Goal: Entertainment & Leisure: Consume media (video, audio)

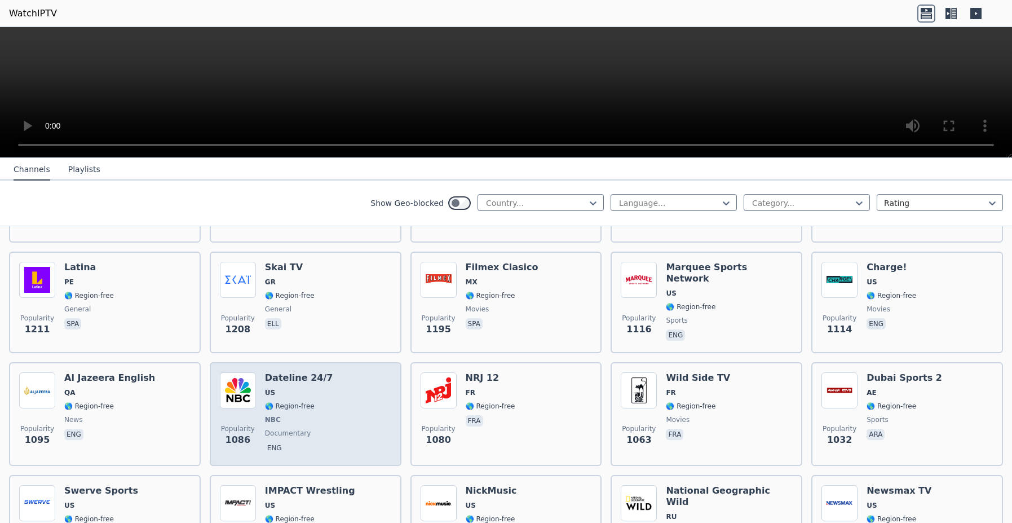
scroll to position [1221, 0]
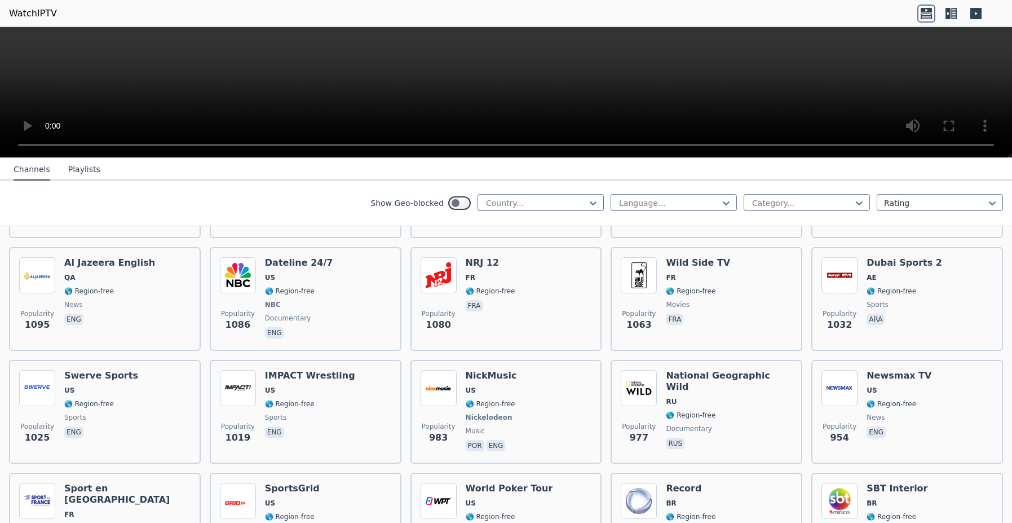
click at [84, 205] on div "Show Geo-blocked Country... Language... Category... Rating" at bounding box center [506, 203] width 1012 height 46
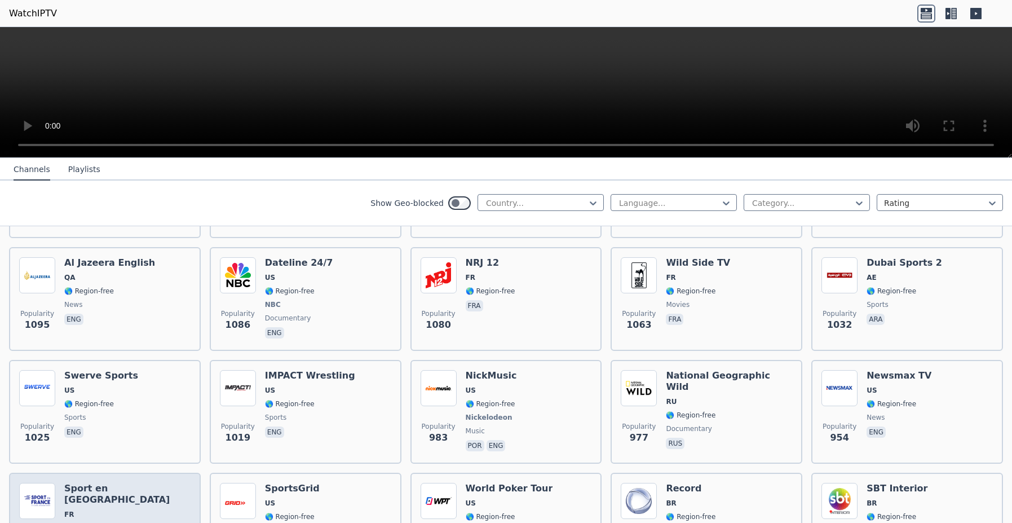
scroll to position [2259, 0]
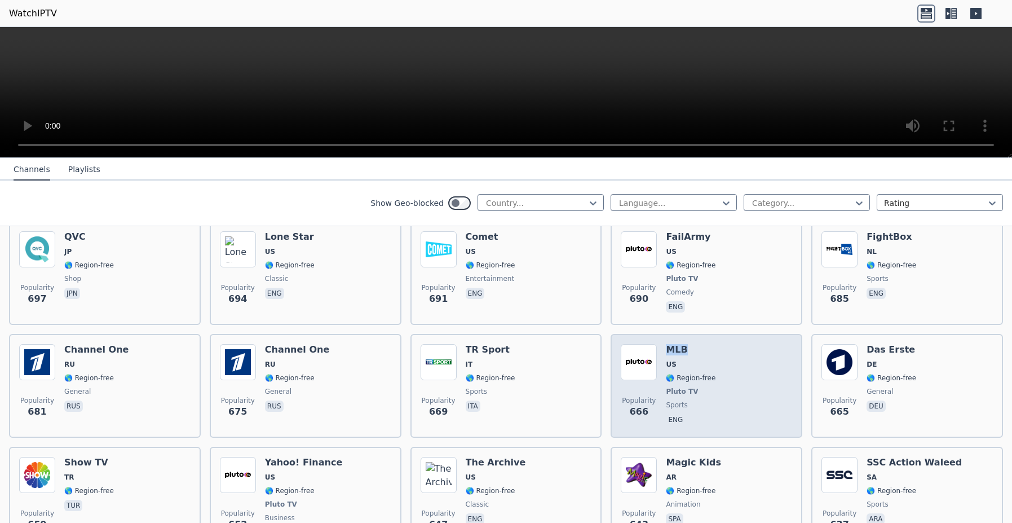
click at [675, 344] on h6 "MLB" at bounding box center [691, 349] width 50 height 11
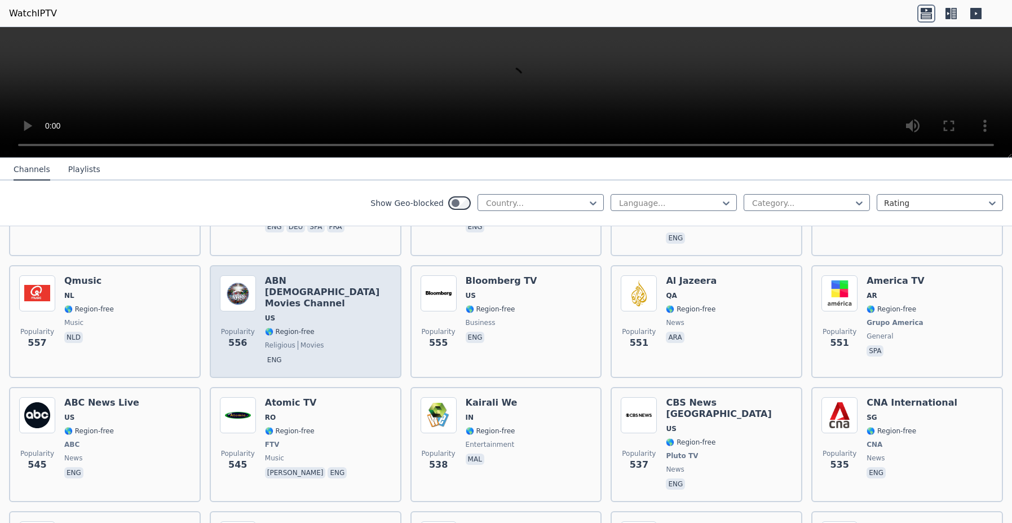
scroll to position [2902, 0]
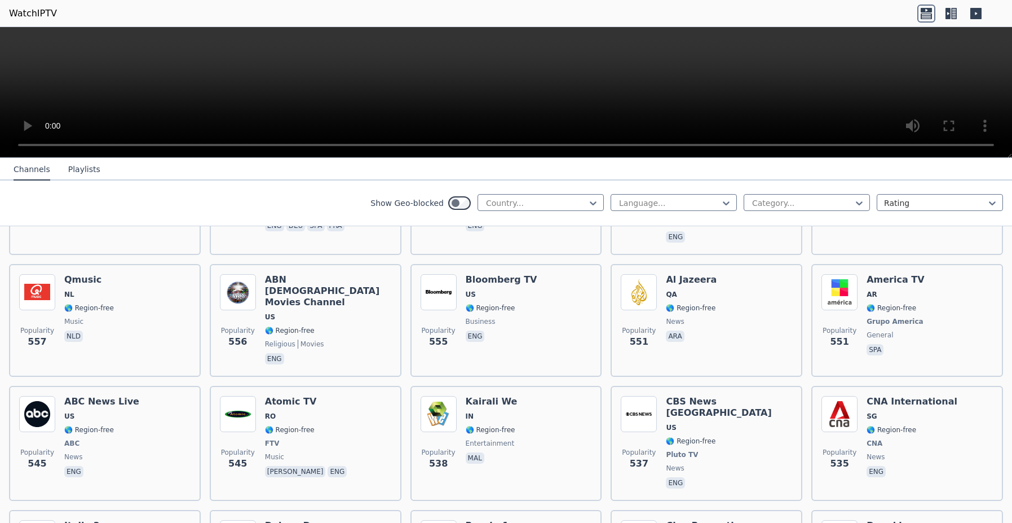
click at [82, 171] on button "Playlists" at bounding box center [84, 169] width 32 height 21
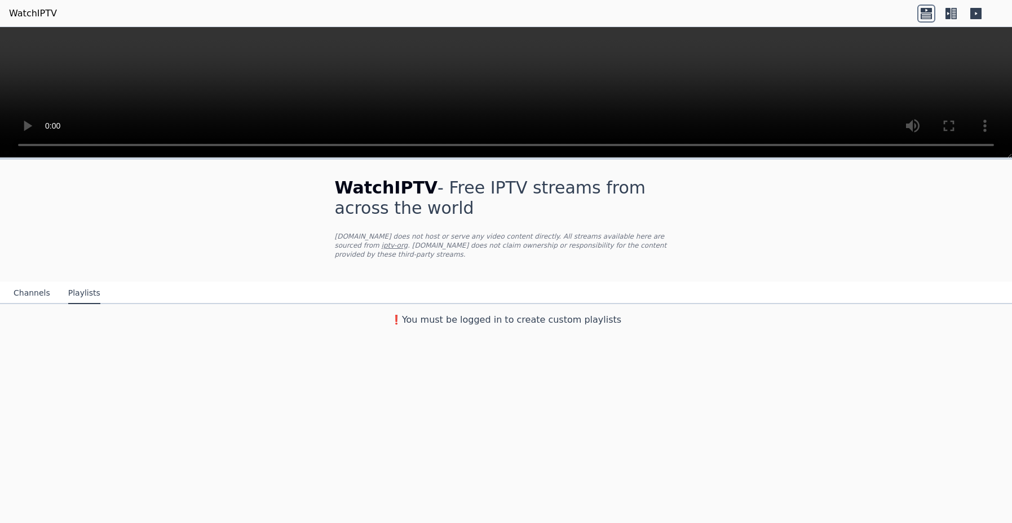
scroll to position [0, 0]
click at [33, 283] on button "Channels" at bounding box center [32, 292] width 37 height 21
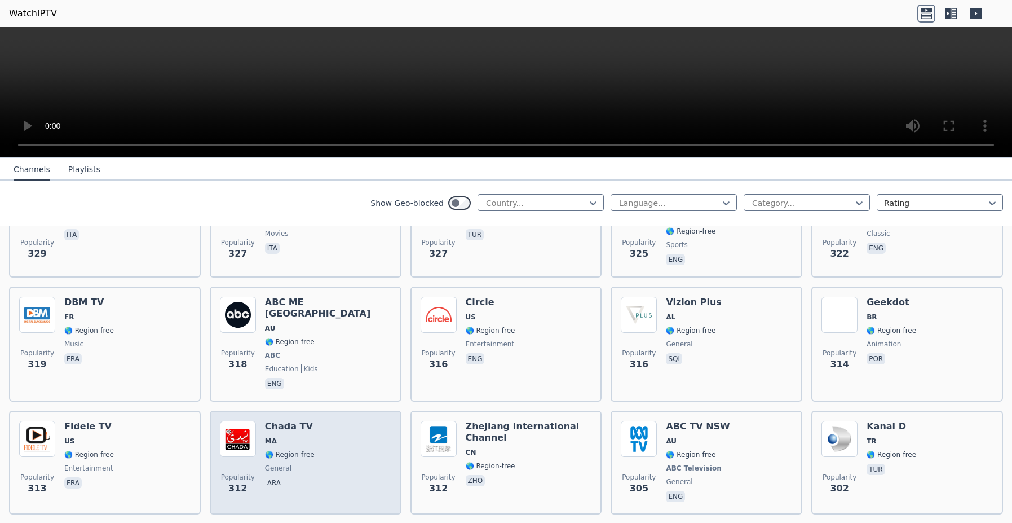
scroll to position [5473, 0]
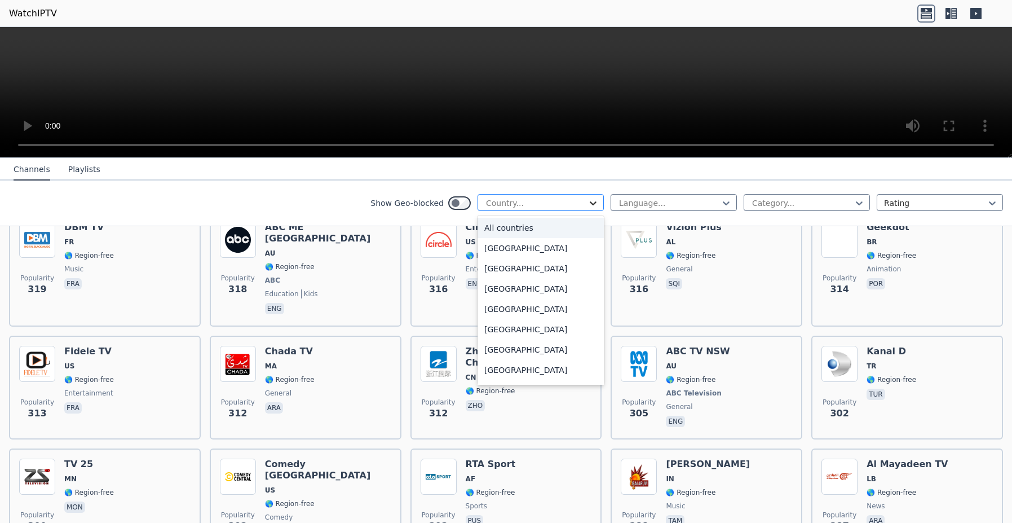
click at [589, 202] on icon at bounding box center [592, 202] width 11 height 11
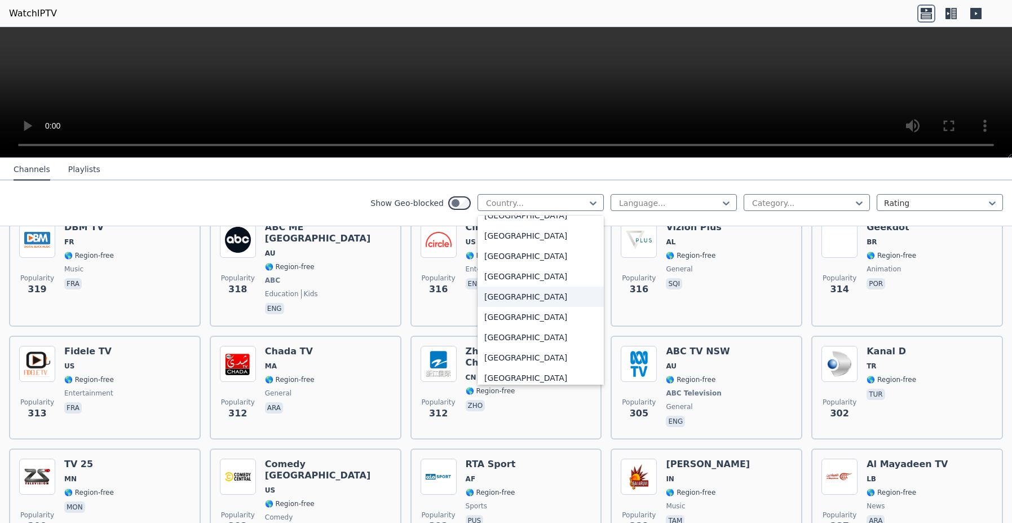
click at [518, 297] on div "[GEOGRAPHIC_DATA]" at bounding box center [540, 296] width 126 height 20
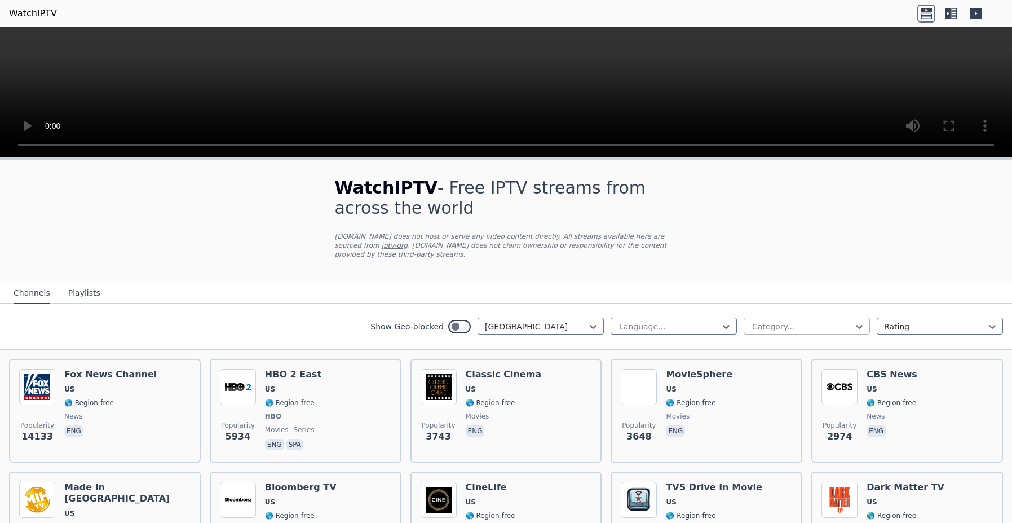
click at [792, 321] on div at bounding box center [802, 326] width 103 height 11
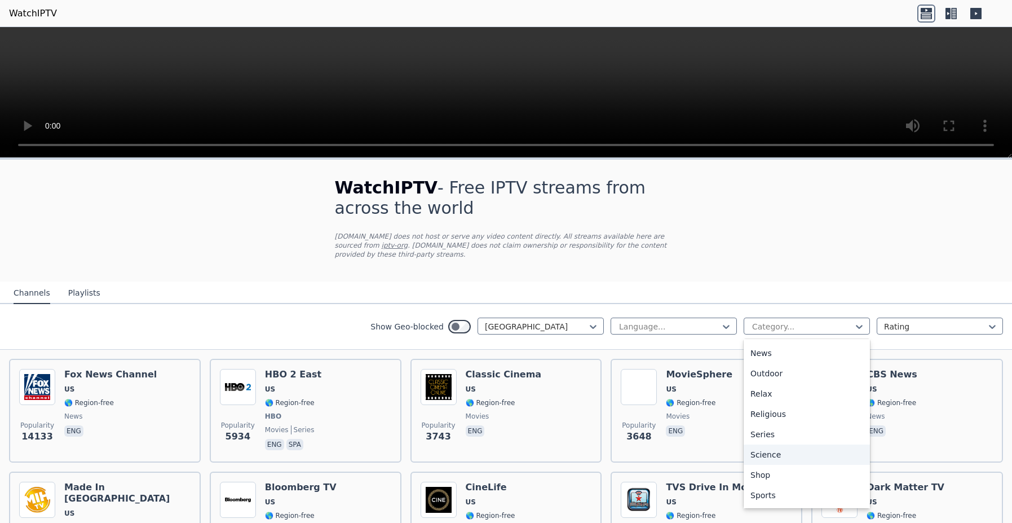
scroll to position [383, 0]
click at [773, 447] on div "Sports" at bounding box center [807, 455] width 126 height 20
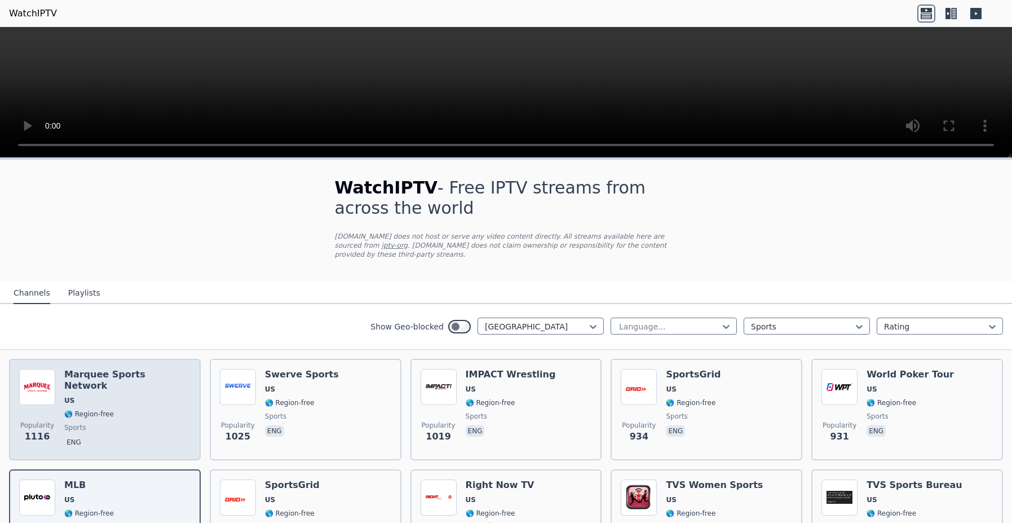
click at [151, 396] on span "US" at bounding box center [127, 400] width 126 height 9
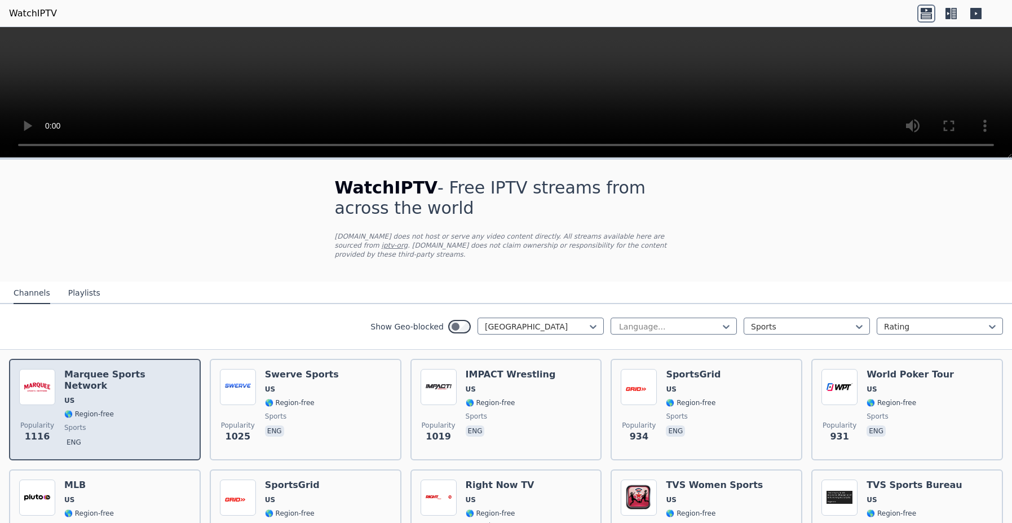
click at [140, 396] on span "US" at bounding box center [127, 400] width 126 height 9
drag, startPoint x: 139, startPoint y: 378, endPoint x: 122, endPoint y: 383, distance: 17.7
click at [122, 396] on span "US" at bounding box center [127, 400] width 126 height 9
click at [119, 386] on div "Marquee Sports Network US 🌎 Region-free sports eng" at bounding box center [127, 409] width 126 height 81
click at [118, 387] on div "Marquee Sports Network US 🌎 Region-free sports eng" at bounding box center [127, 409] width 126 height 81
